Goal: Information Seeking & Learning: Learn about a topic

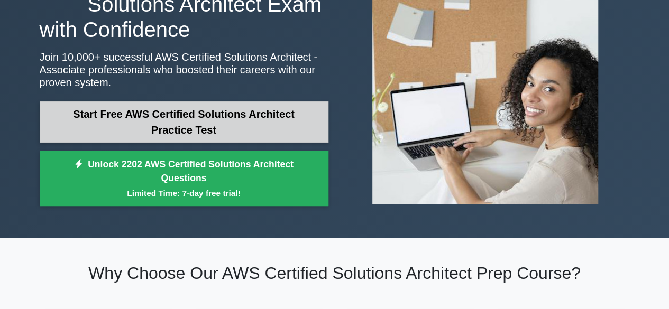
click at [239, 123] on link "Start Free AWS Certified Solutions Architect Practice Test" at bounding box center [184, 122] width 289 height 41
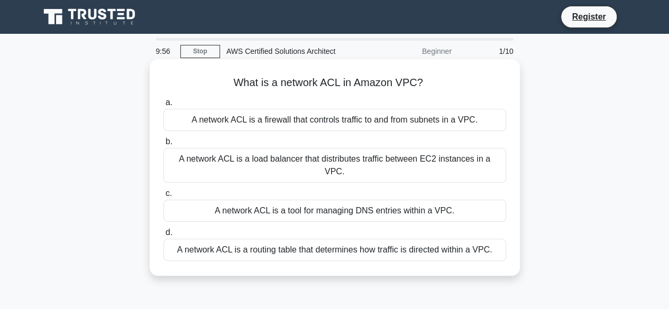
click at [257, 122] on div "A network ACL is a firewall that controls traffic to and from subnets in a VPC." at bounding box center [334, 120] width 343 height 22
click at [163, 106] on input "a. A network ACL is a firewall that controls traffic to and from subnets in a V…" at bounding box center [163, 102] width 0 height 7
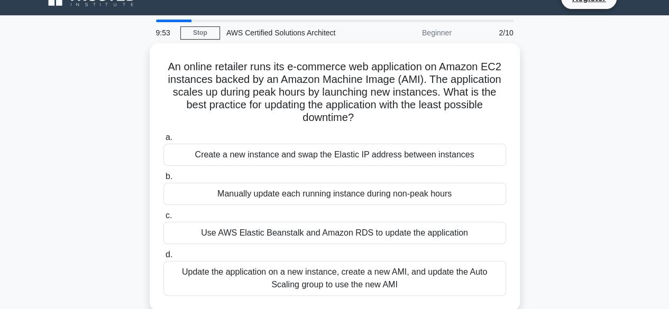
scroll to position [19, 0]
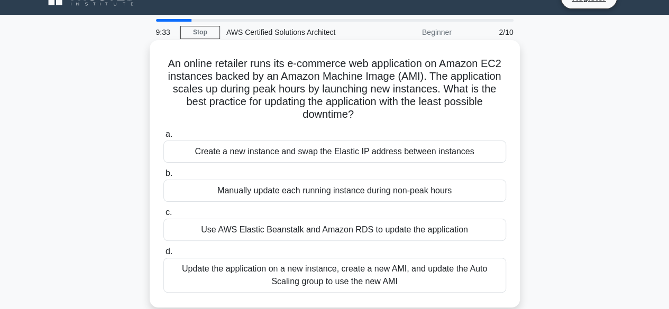
click at [265, 181] on div "Manually update each running instance during non-peak hours" at bounding box center [334, 191] width 343 height 22
click at [163, 177] on input "b. Manually update each running instance during non-peak hours" at bounding box center [163, 173] width 0 height 7
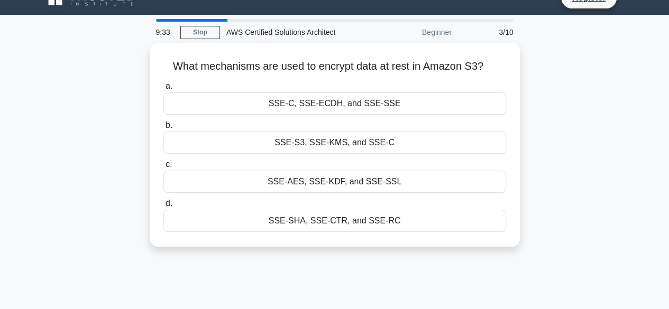
scroll to position [0, 0]
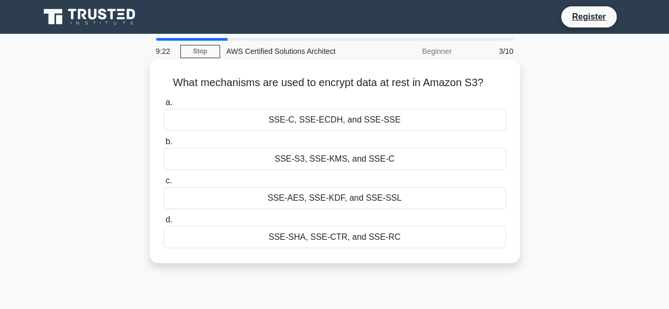
click at [309, 199] on div "SSE-AES, SSE-KDF, and SSE-SSL" at bounding box center [334, 198] width 343 height 22
click at [163, 185] on input "c. SSE-AES, SSE-KDF, and SSE-SSL" at bounding box center [163, 181] width 0 height 7
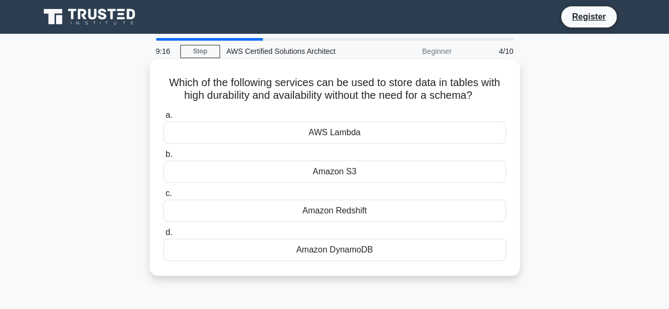
click at [318, 137] on div "AWS Lambda" at bounding box center [334, 133] width 343 height 22
click at [163, 119] on input "a. AWS Lambda" at bounding box center [163, 115] width 0 height 7
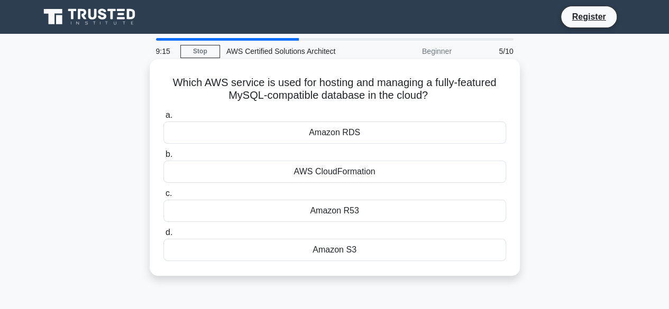
click at [335, 192] on label "c. Amazon R53" at bounding box center [334, 204] width 343 height 35
click at [163, 192] on input "c. Amazon R53" at bounding box center [163, 193] width 0 height 7
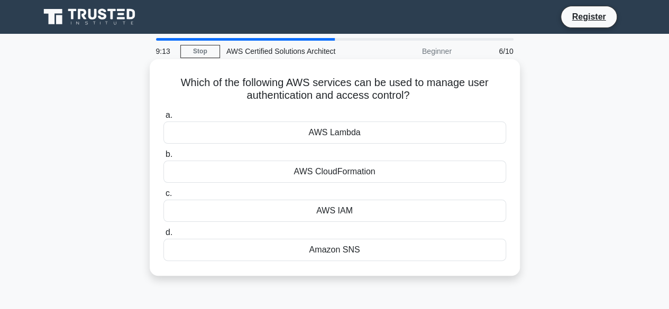
click at [352, 224] on div "a. AWS Lambda b. AWS CloudFormation c. d." at bounding box center [334, 185] width 355 height 156
click at [386, 211] on div "AWS IAM" at bounding box center [334, 211] width 343 height 22
click at [163, 197] on input "c. AWS IAM" at bounding box center [163, 193] width 0 height 7
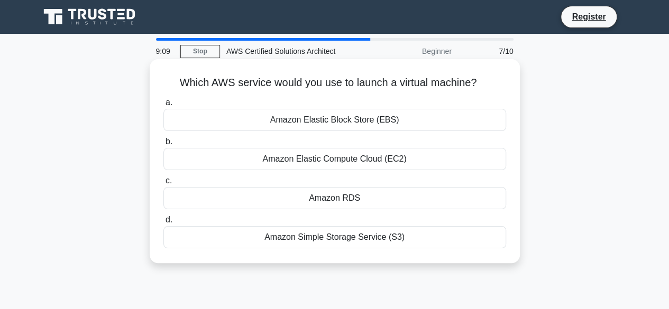
click at [366, 198] on div "Amazon RDS" at bounding box center [334, 198] width 343 height 22
click at [163, 185] on input "c. Amazon RDS" at bounding box center [163, 181] width 0 height 7
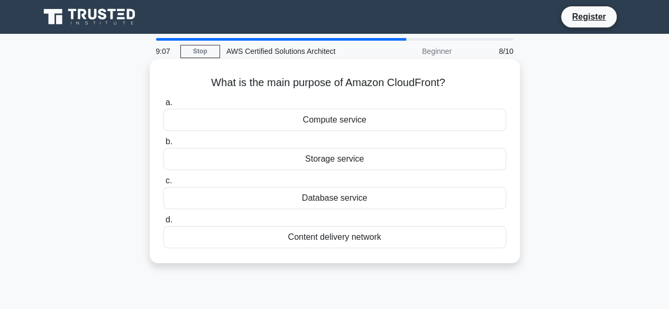
click at [361, 161] on div "Storage service" at bounding box center [334, 159] width 343 height 22
click at [163, 145] on input "b. Storage service" at bounding box center [163, 142] width 0 height 7
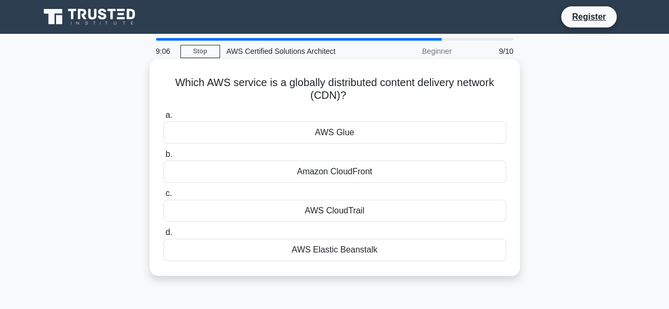
click at [350, 139] on div "AWS Glue" at bounding box center [334, 133] width 343 height 22
click at [163, 119] on input "a. AWS Glue" at bounding box center [163, 115] width 0 height 7
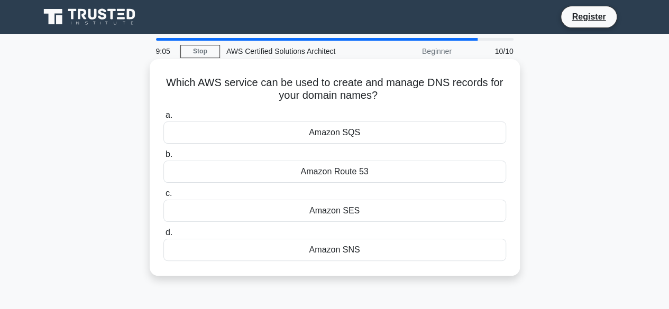
click at [373, 205] on div "Amazon SES" at bounding box center [334, 211] width 343 height 22
click at [163, 197] on input "c. Amazon SES" at bounding box center [163, 193] width 0 height 7
